Goal: Navigation & Orientation: Find specific page/section

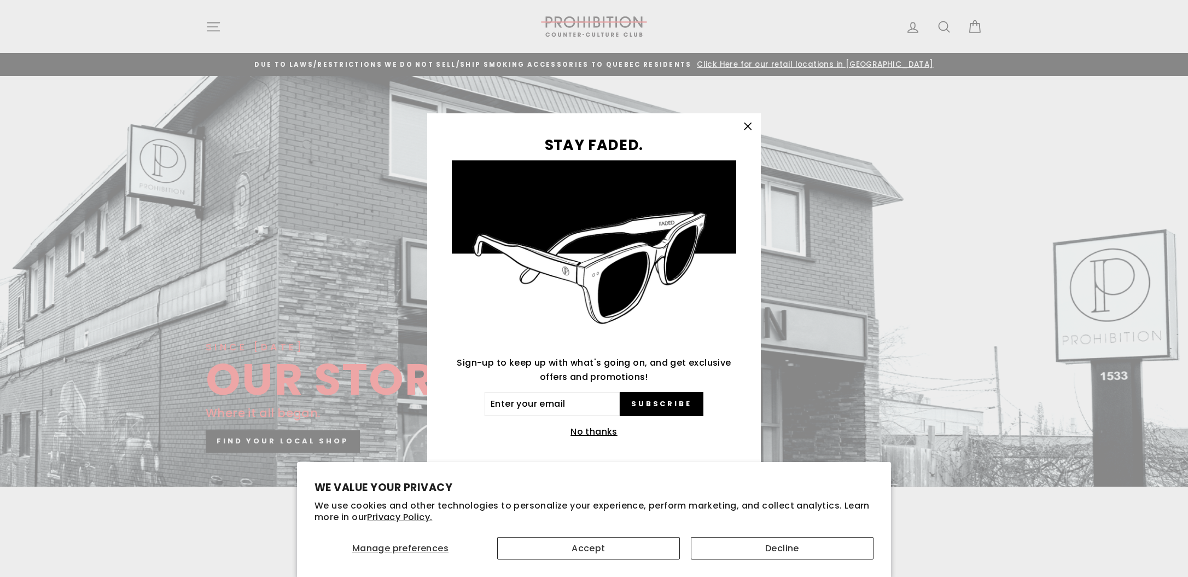
click at [751, 124] on icon "button" at bounding box center [747, 126] width 15 height 15
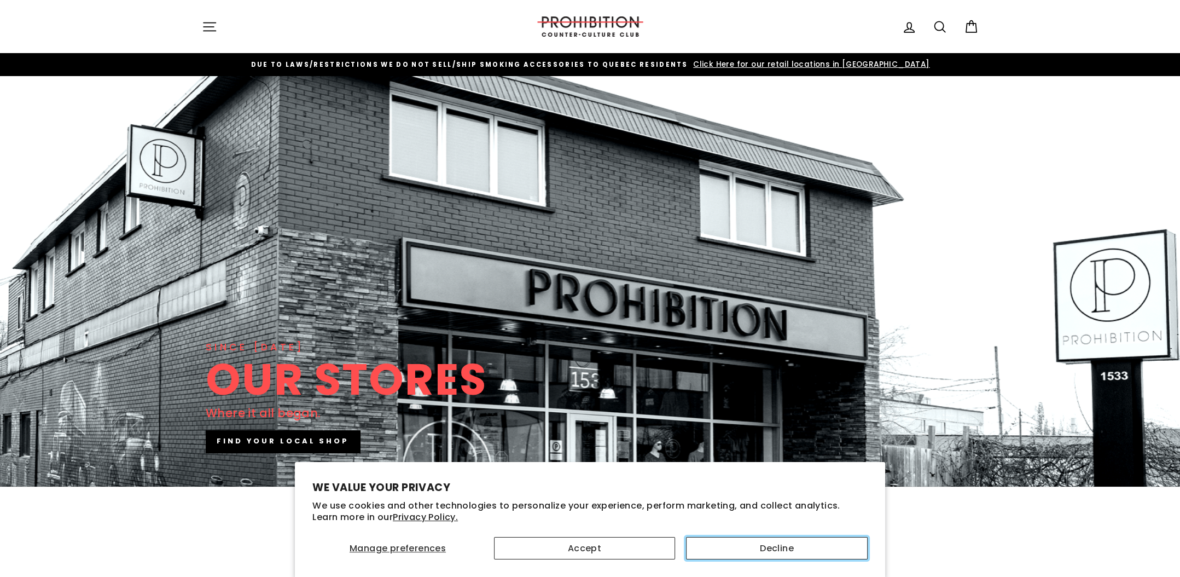
click at [779, 538] on button "Decline" at bounding box center [777, 548] width 182 height 22
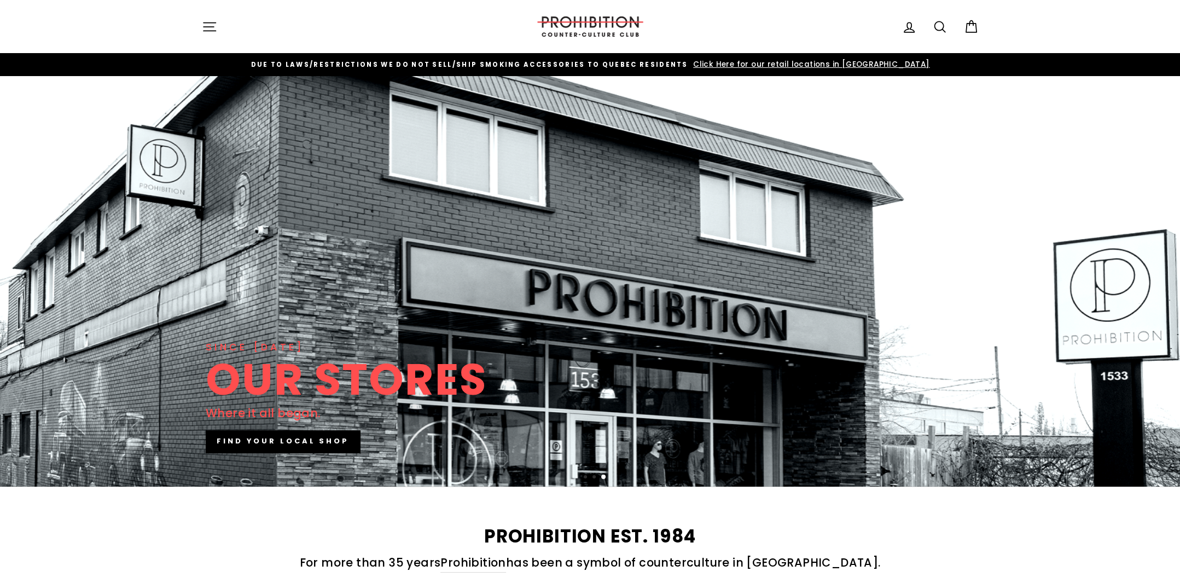
click at [778, 543] on h2 "PROHIBITION EST. 1984" at bounding box center [590, 536] width 777 height 18
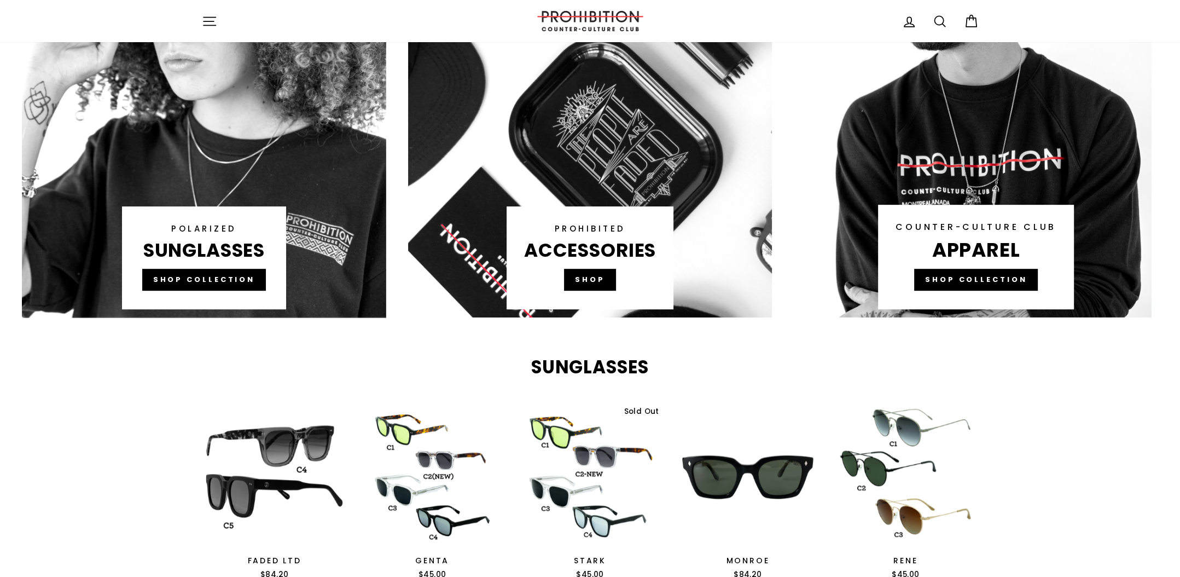
scroll to position [930, 0]
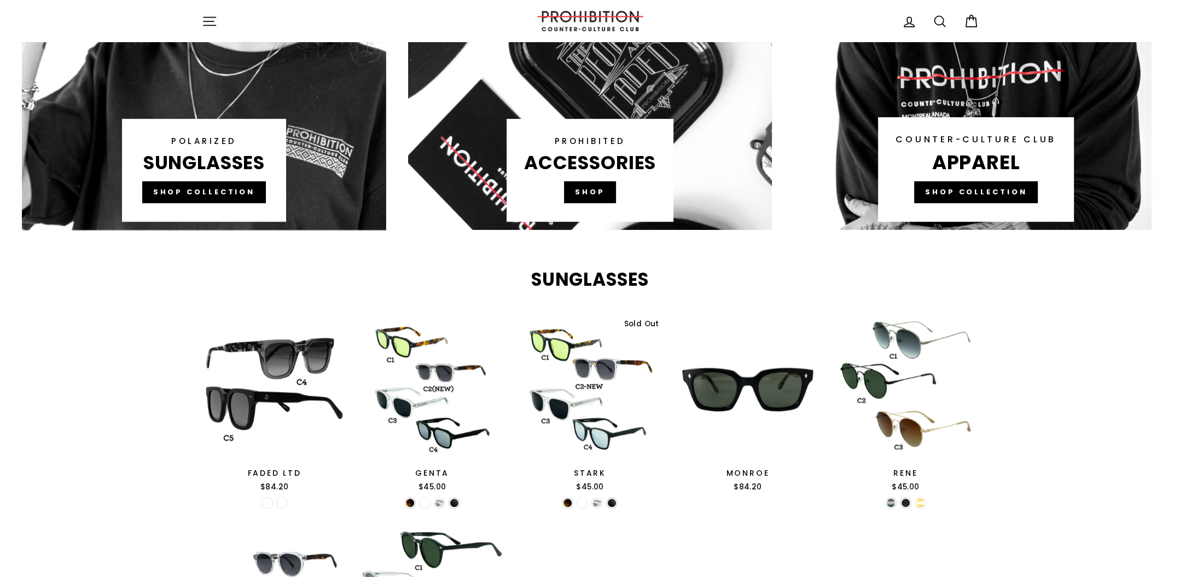
drag, startPoint x: 166, startPoint y: 284, endPoint x: 228, endPoint y: 198, distance: 105.5
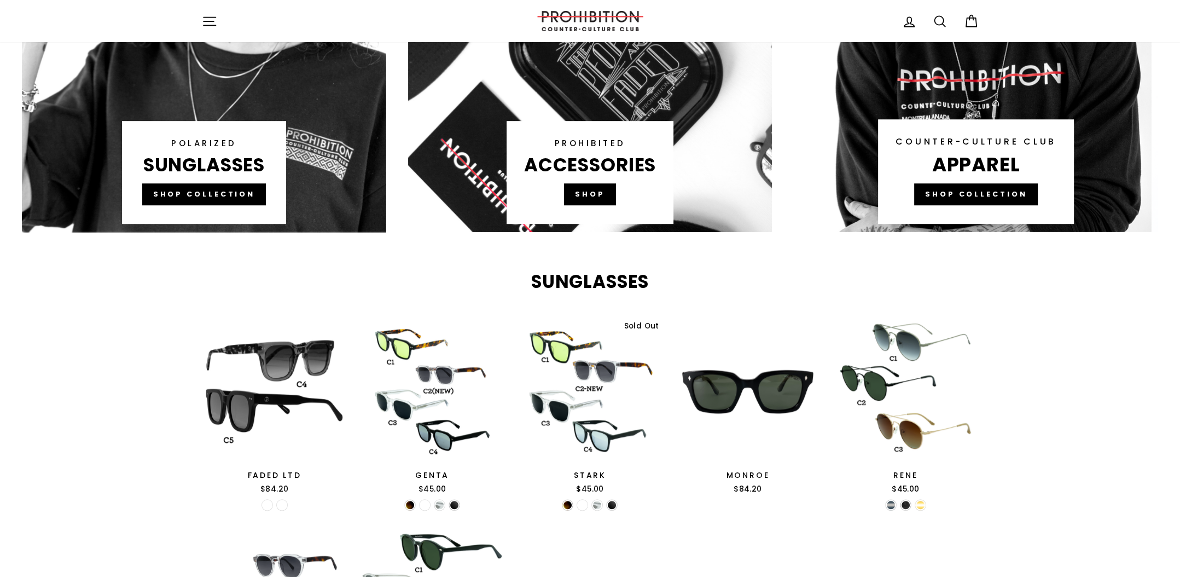
click at [598, 200] on link at bounding box center [590, 24] width 364 height 416
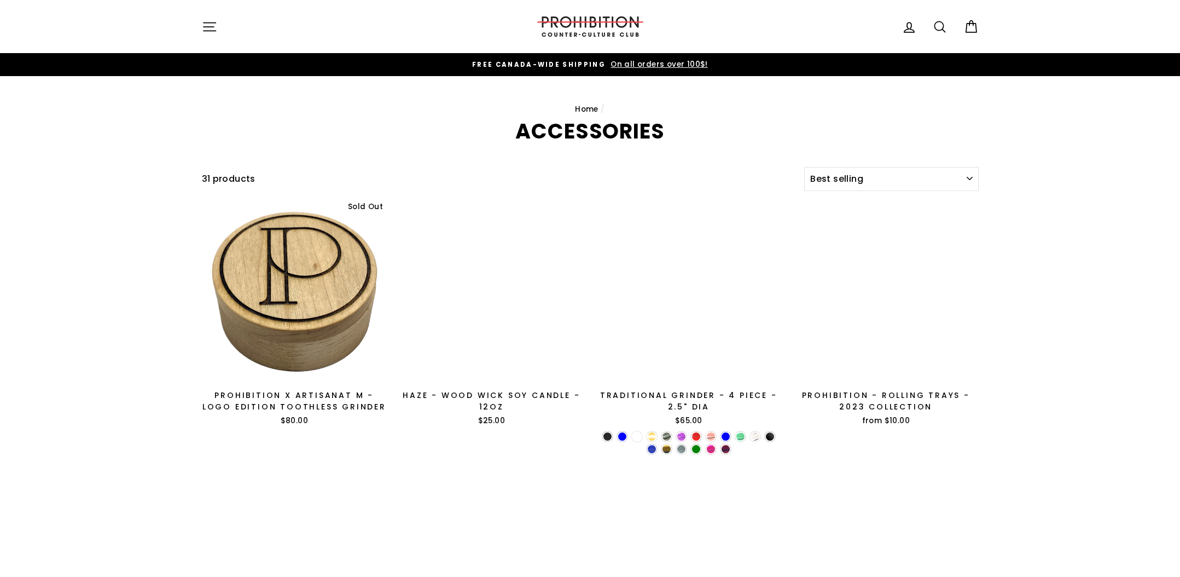
select select "best-selling"
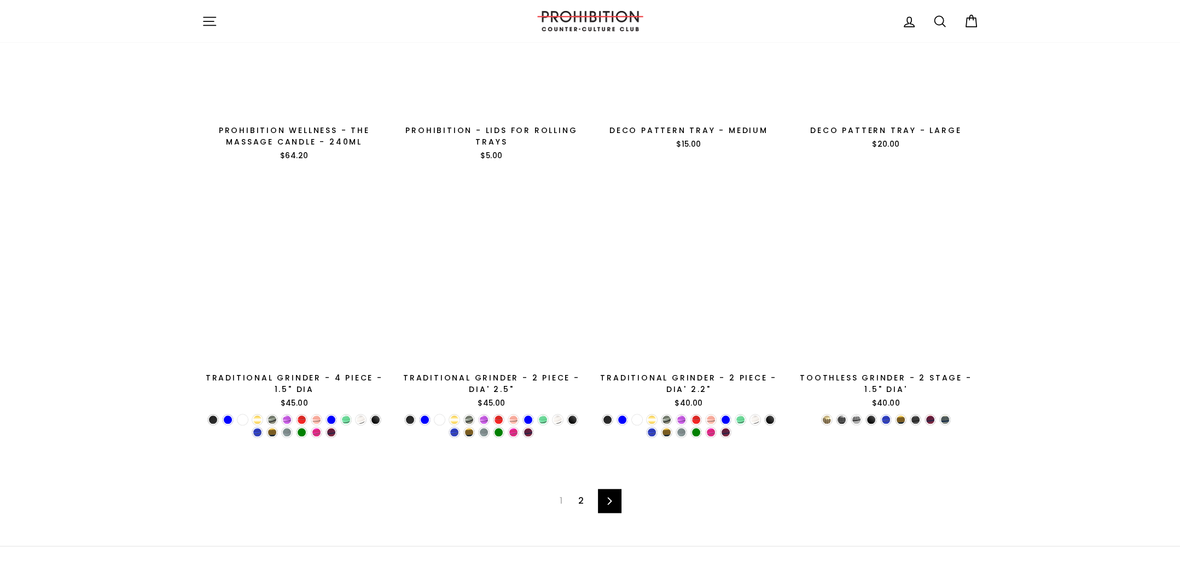
scroll to position [1763, 0]
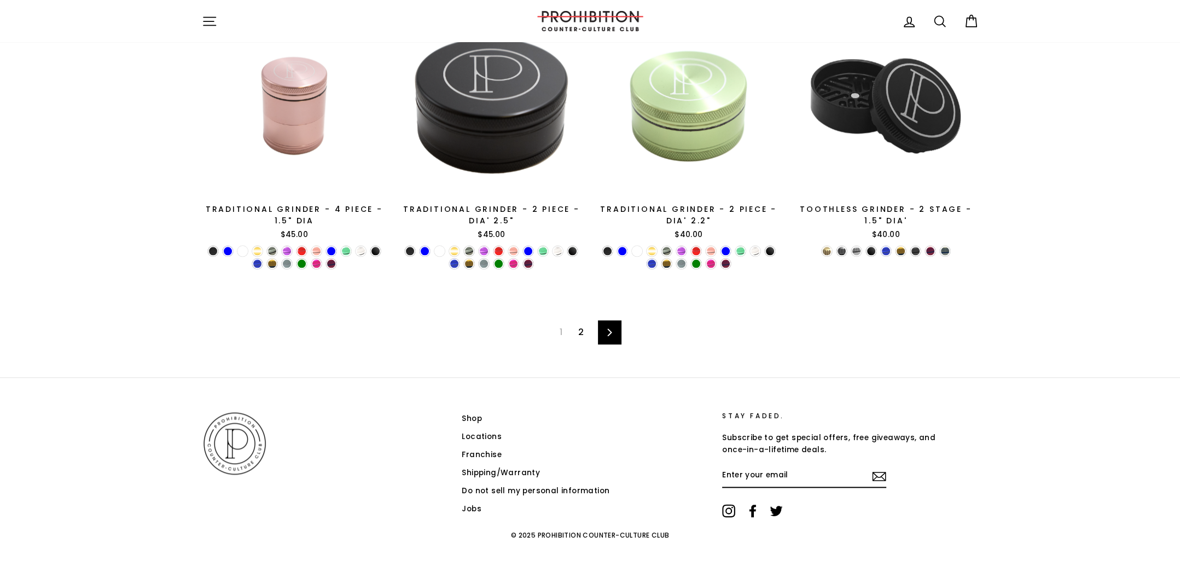
click at [586, 334] on link "2" at bounding box center [581, 332] width 19 height 18
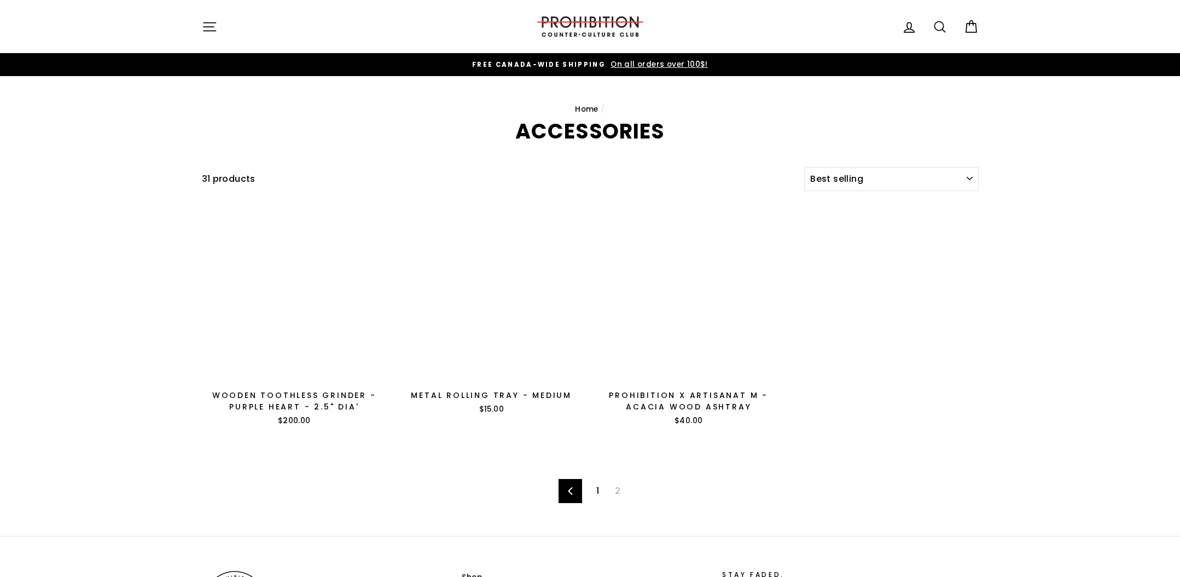
select select "best-selling"
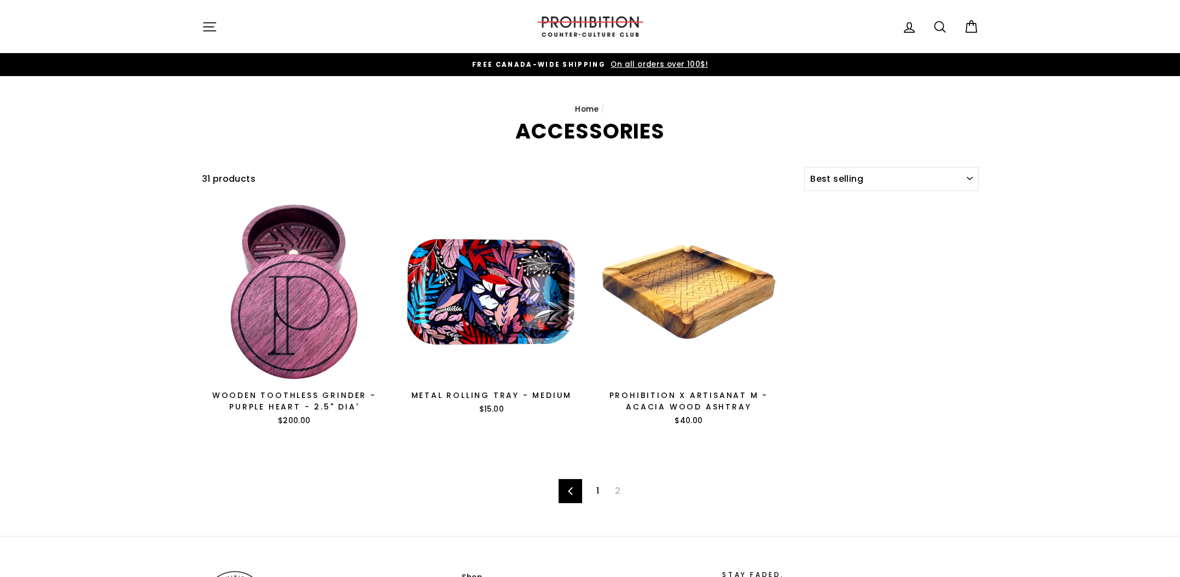
click at [204, 33] on icon "button" at bounding box center [209, 26] width 15 height 15
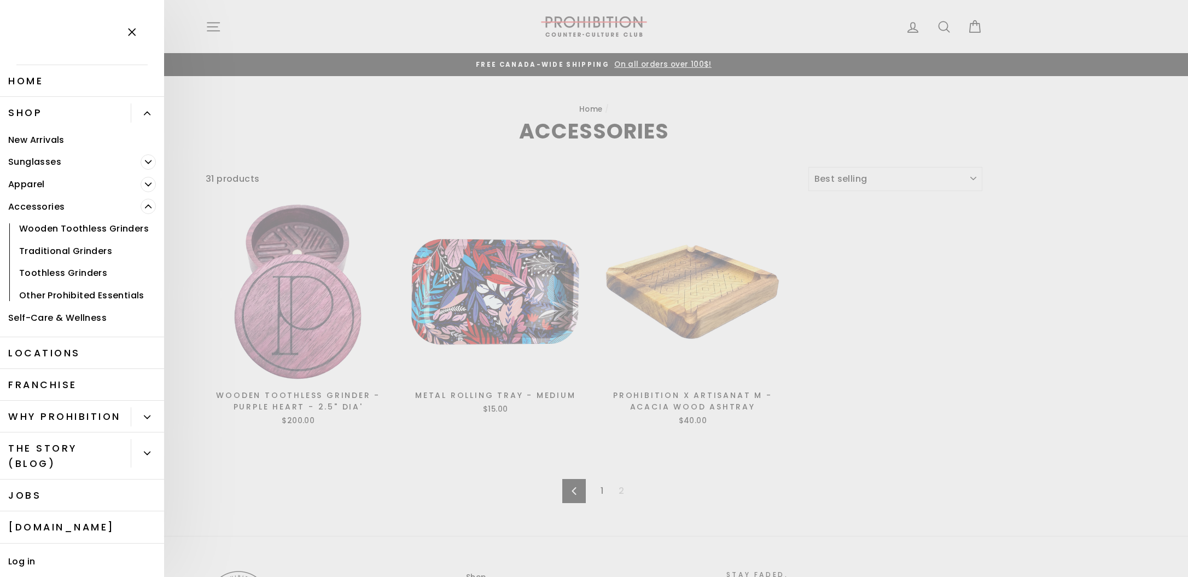
click at [584, 76] on main "Home / ACCESSORIES Filter 31 products Sort Sort Featured Best selling Alphabeti…" at bounding box center [594, 306] width 1188 height 460
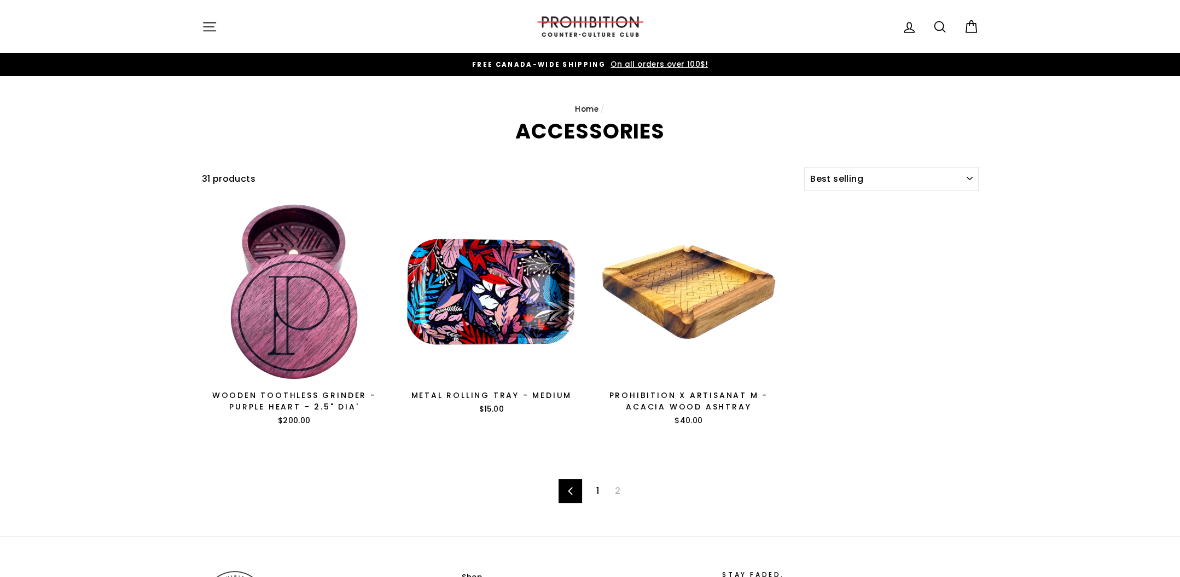
click at [576, 28] on img at bounding box center [590, 26] width 109 height 20
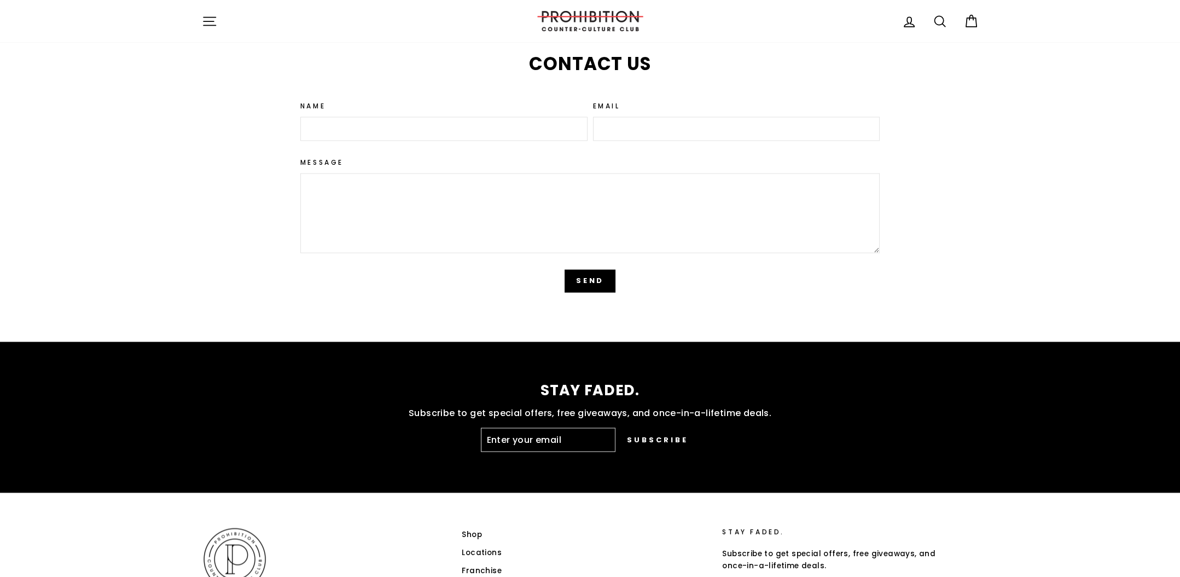
scroll to position [2671, 0]
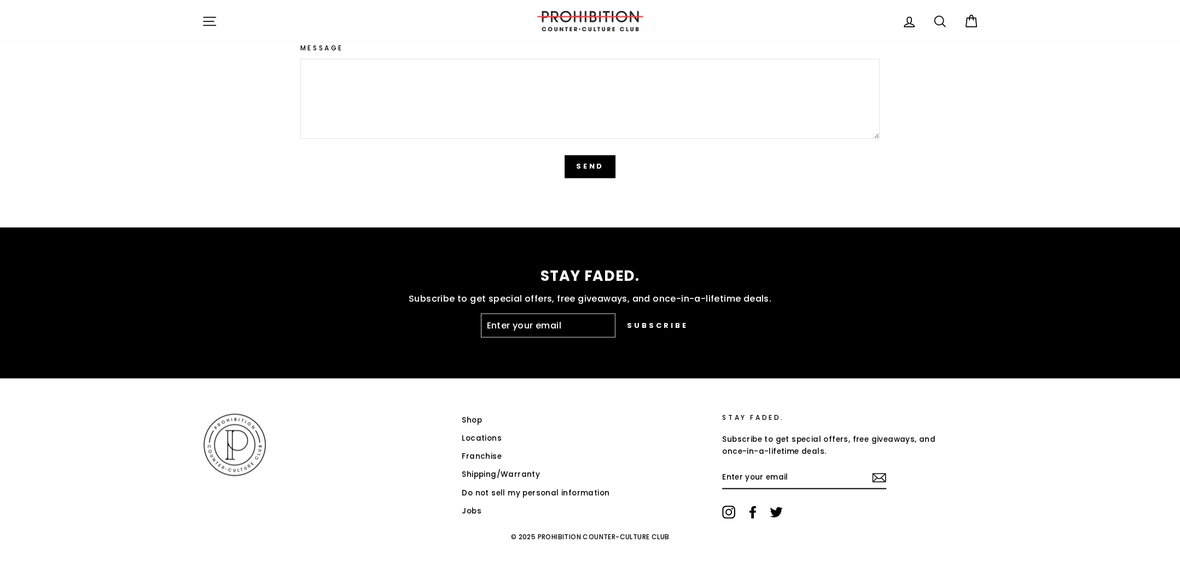
click at [476, 437] on link "Locations" at bounding box center [482, 437] width 40 height 16
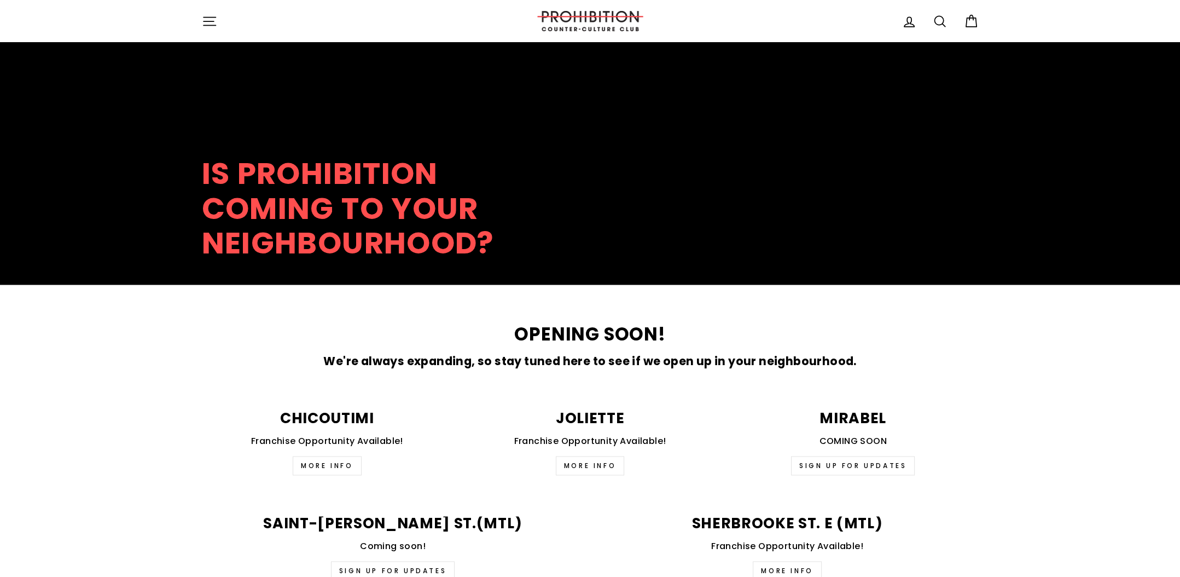
scroll to position [2516, 0]
